Goal: Information Seeking & Learning: Learn about a topic

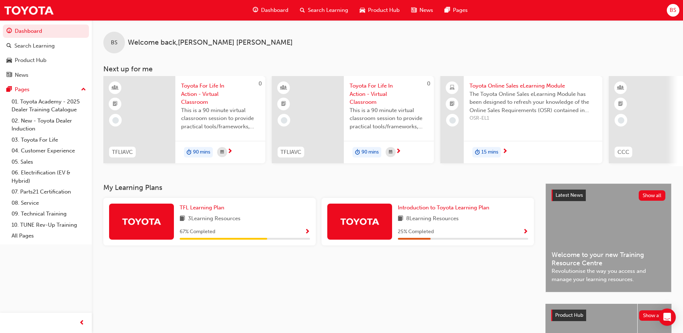
click at [316, 8] on span "Search Learning" at bounding box center [328, 10] width 40 height 8
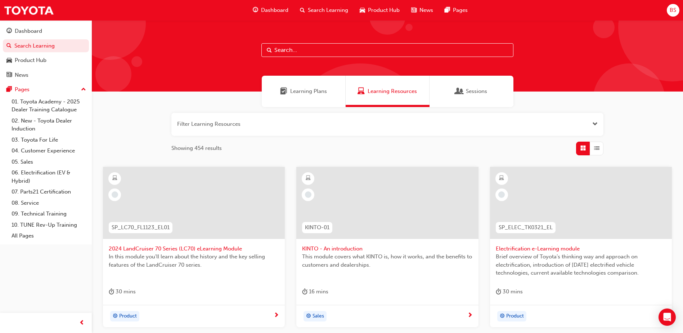
click at [287, 49] on input "text" at bounding box center [388, 50] width 252 height 14
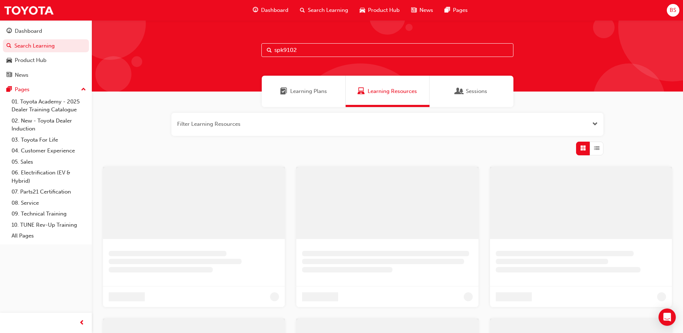
type input "spk9102"
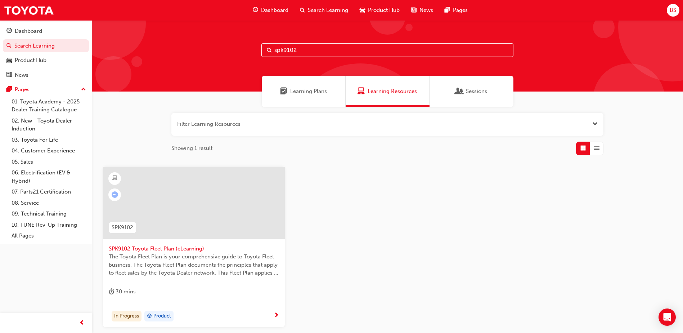
click at [275, 314] on span "next-icon" at bounding box center [276, 315] width 5 height 6
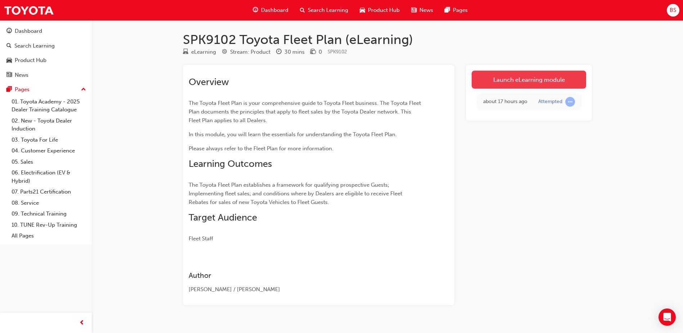
click at [519, 79] on link "Launch eLearning module" at bounding box center [529, 80] width 115 height 18
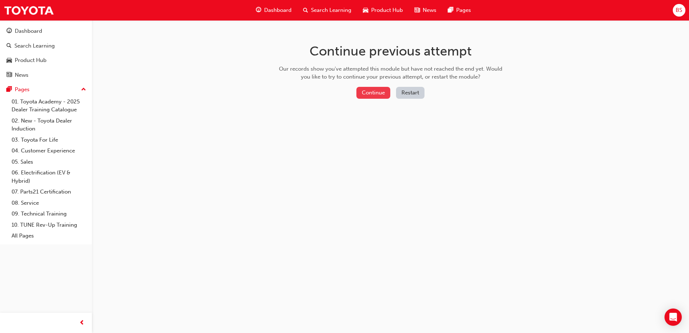
click at [381, 92] on button "Continue" at bounding box center [373, 93] width 34 height 12
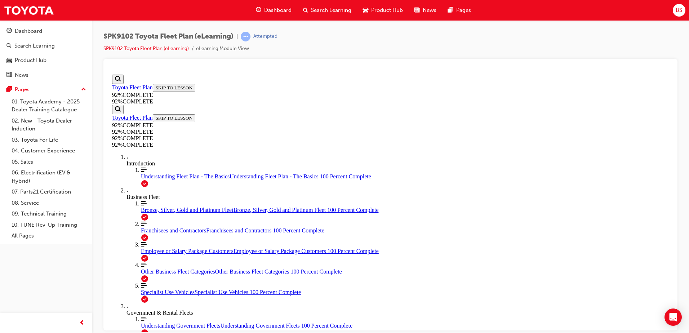
scroll to position [112, 0]
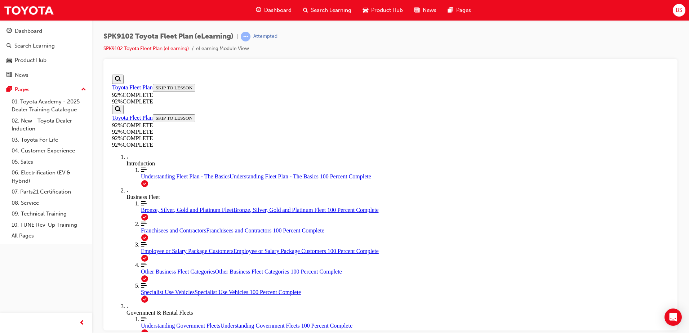
scroll to position [26, 0]
drag, startPoint x: 441, startPoint y: 300, endPoint x: 422, endPoint y: 291, distance: 21.8
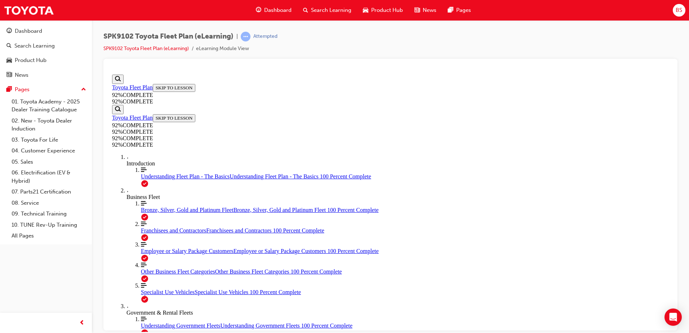
drag, startPoint x: 394, startPoint y: 182, endPoint x: 529, endPoint y: 248, distance: 150.0
drag, startPoint x: 340, startPoint y: 218, endPoint x: 473, endPoint y: 184, distance: 136.8
drag, startPoint x: 357, startPoint y: 218, endPoint x: 454, endPoint y: 213, distance: 97.1
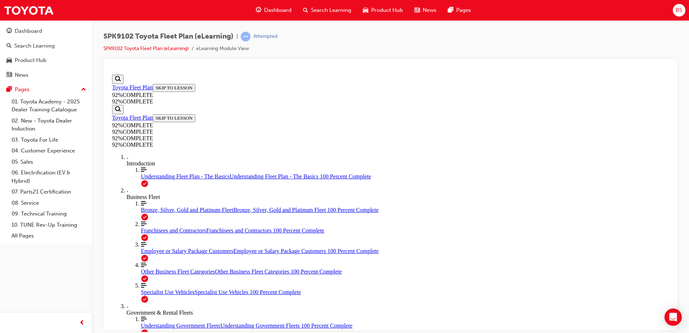
scroll to position [26, 0]
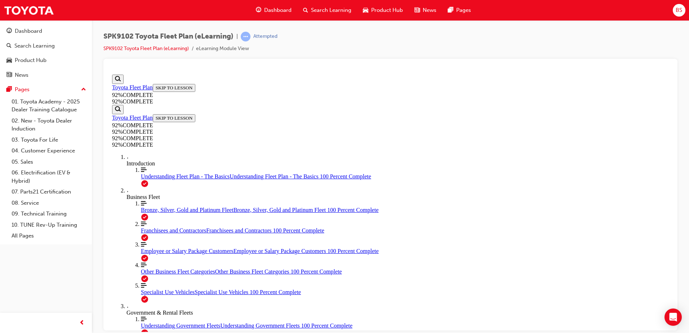
scroll to position [26, 0]
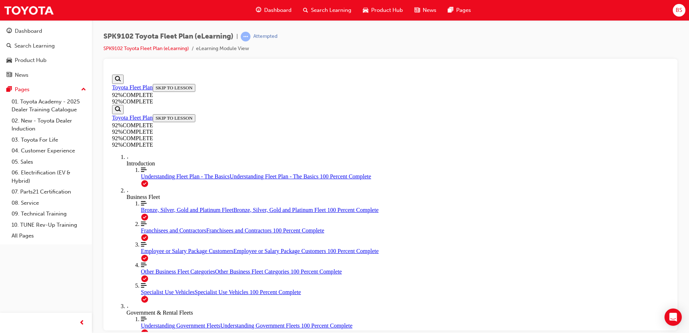
scroll to position [26, 0]
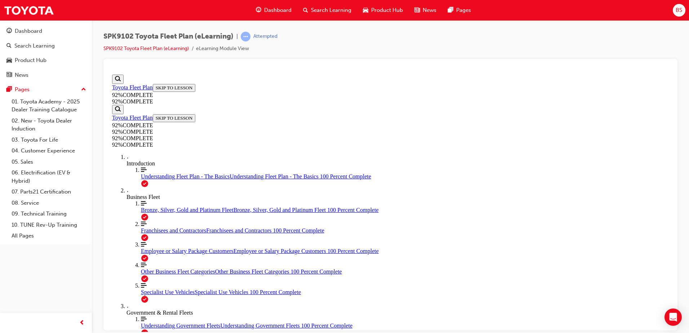
scroll to position [26, 0]
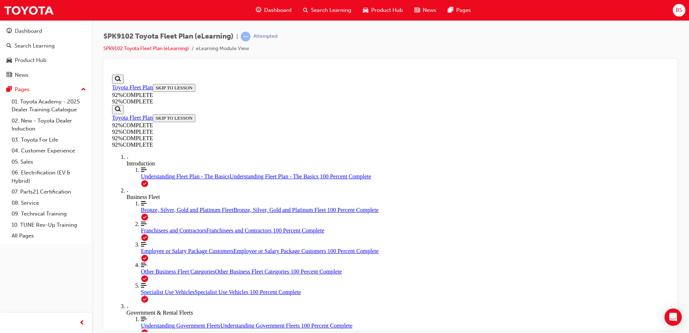
scroll to position [150, 0]
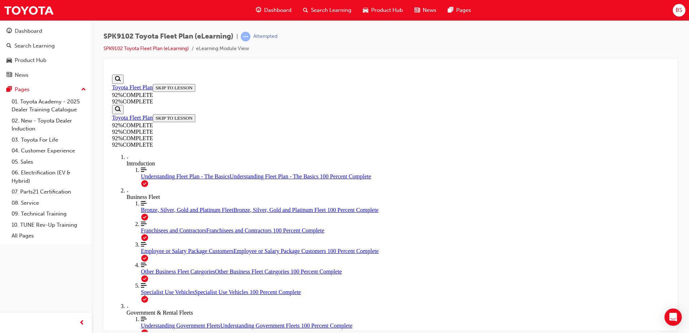
scroll to position [89, 0]
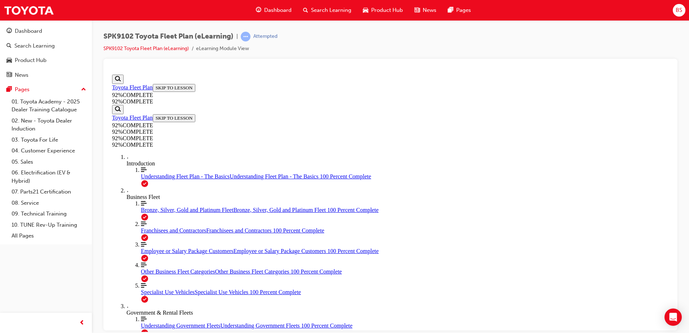
scroll to position [62, 0]
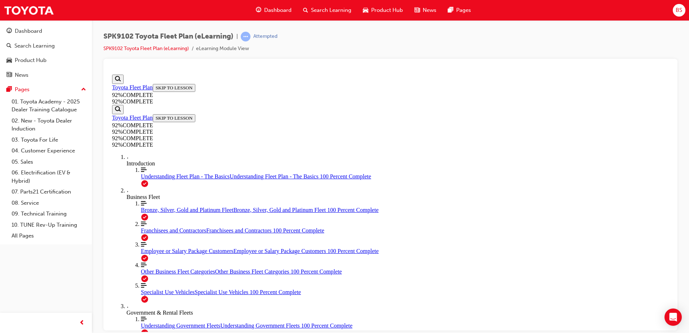
scroll to position [26, 0]
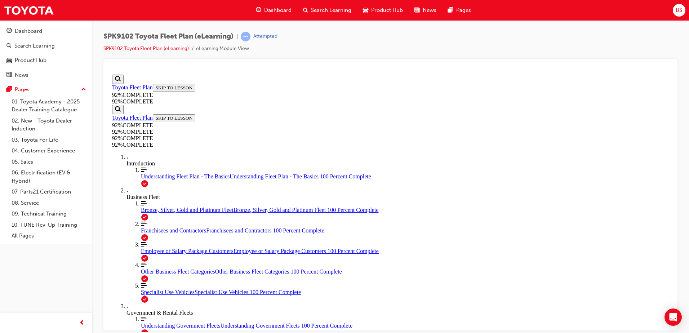
scroll to position [26, 0]
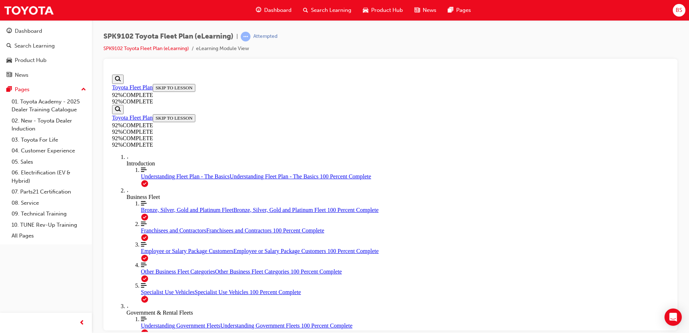
scroll to position [26, 0]
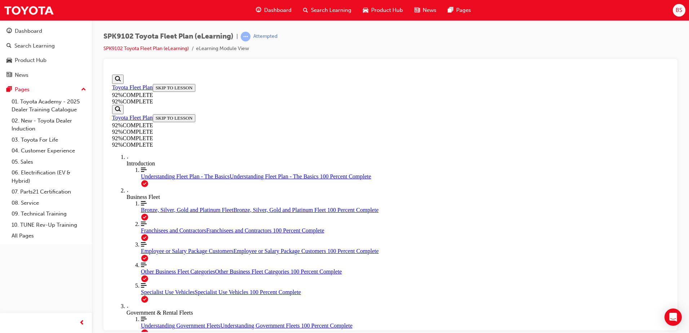
drag, startPoint x: 378, startPoint y: 302, endPoint x: 387, endPoint y: 300, distance: 9.1
drag, startPoint x: 387, startPoint y: 265, endPoint x: 519, endPoint y: 229, distance: 137.0
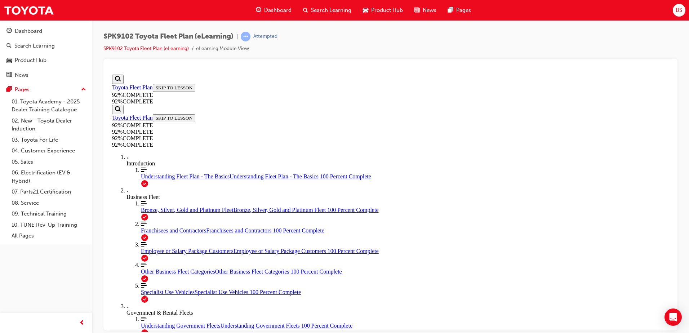
drag, startPoint x: 373, startPoint y: 303, endPoint x: 511, endPoint y: 265, distance: 143.8
drag, startPoint x: 374, startPoint y: 303, endPoint x: 471, endPoint y: 303, distance: 96.6
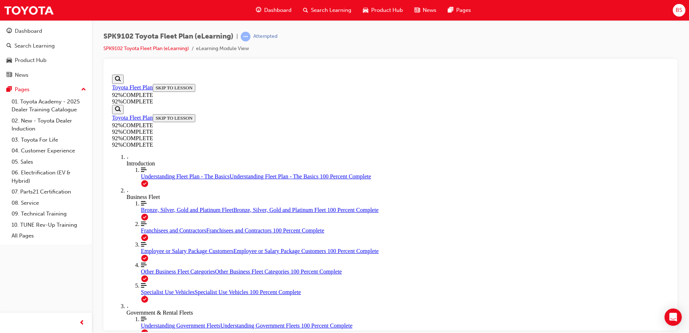
scroll to position [147, 0]
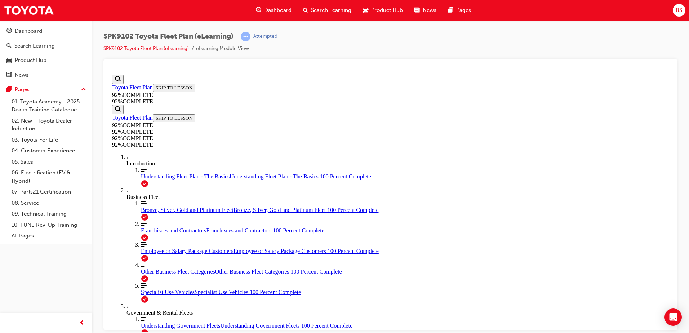
scroll to position [129, 0]
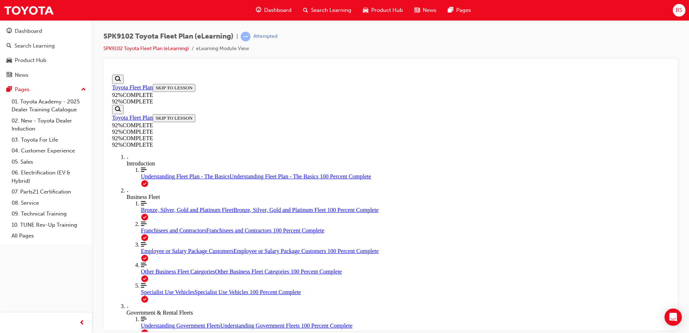
scroll to position [104, 0]
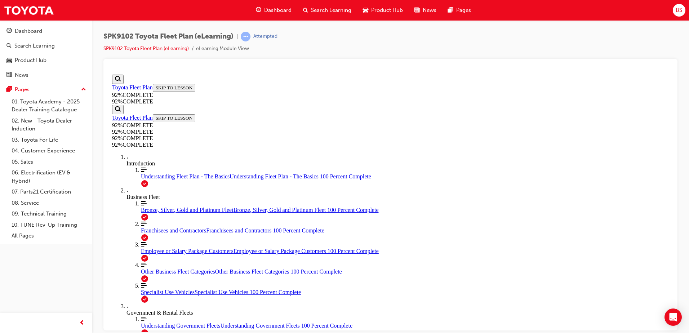
scroll to position [136, 0]
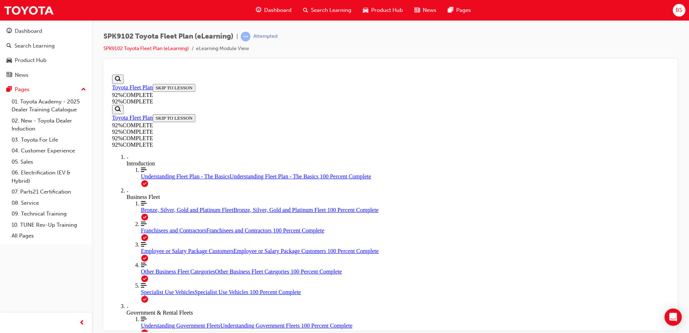
scroll to position [77, 0]
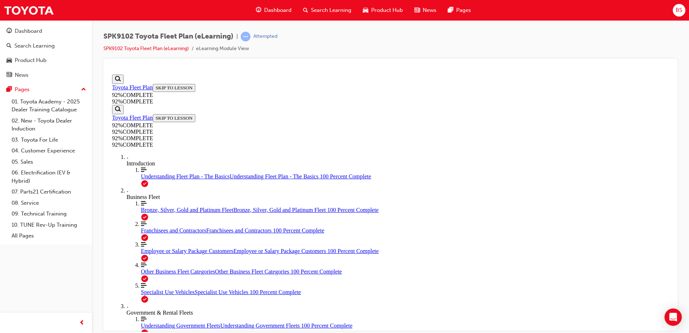
scroll to position [26, 0]
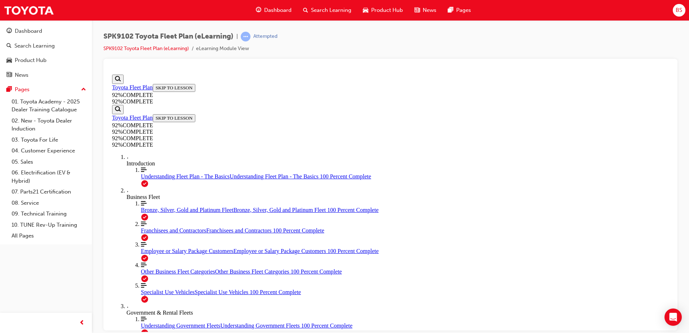
scroll to position [26, 0]
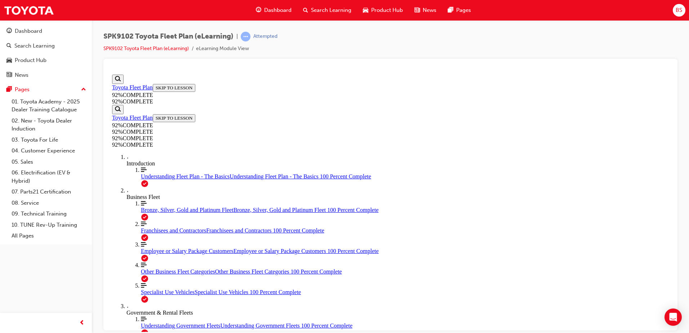
scroll to position [174, 0]
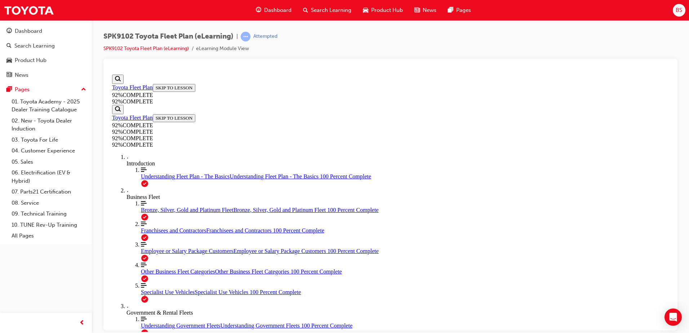
scroll to position [150, 0]
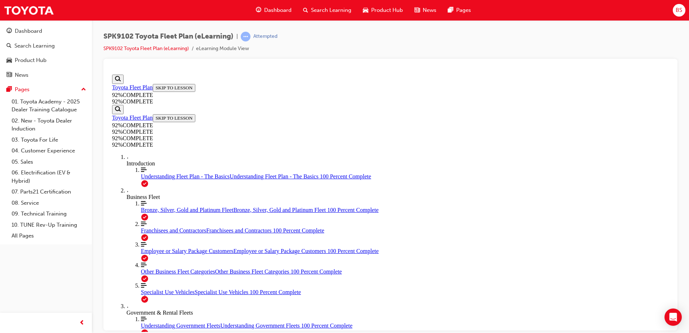
click at [262, 38] on div "Passed" at bounding box center [260, 36] width 15 height 7
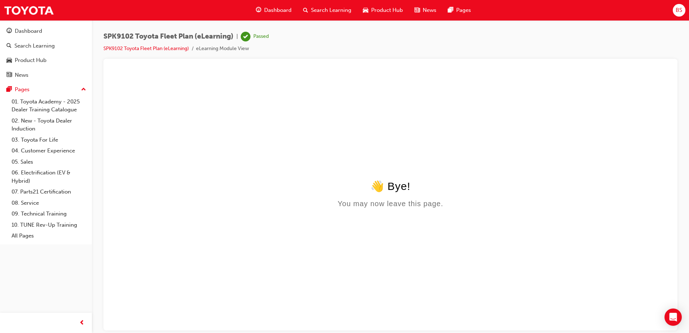
scroll to position [0, 0]
